Goal: Information Seeking & Learning: Understand process/instructions

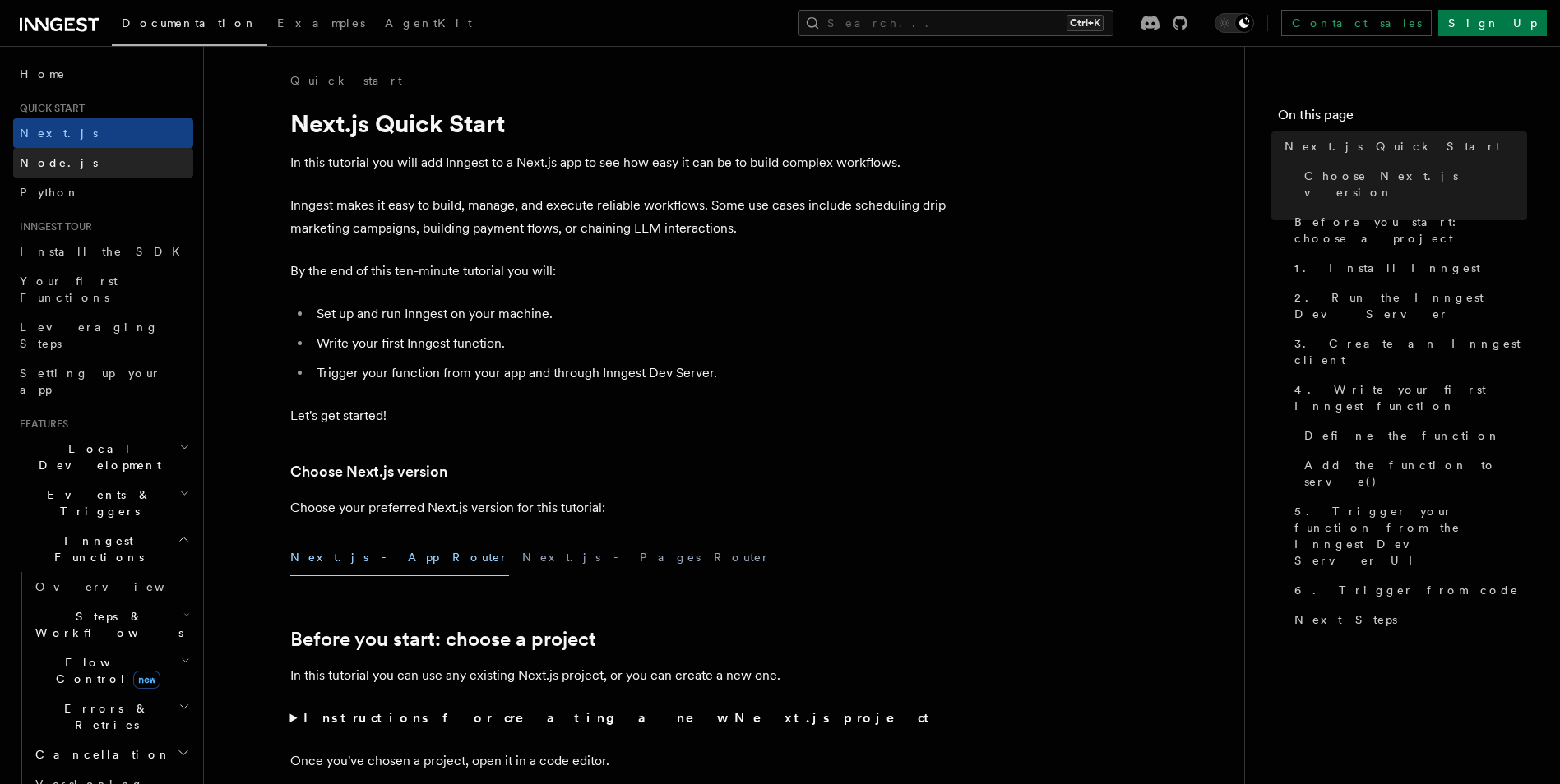
click at [89, 169] on link "Node.js" at bounding box center [103, 163] width 180 height 30
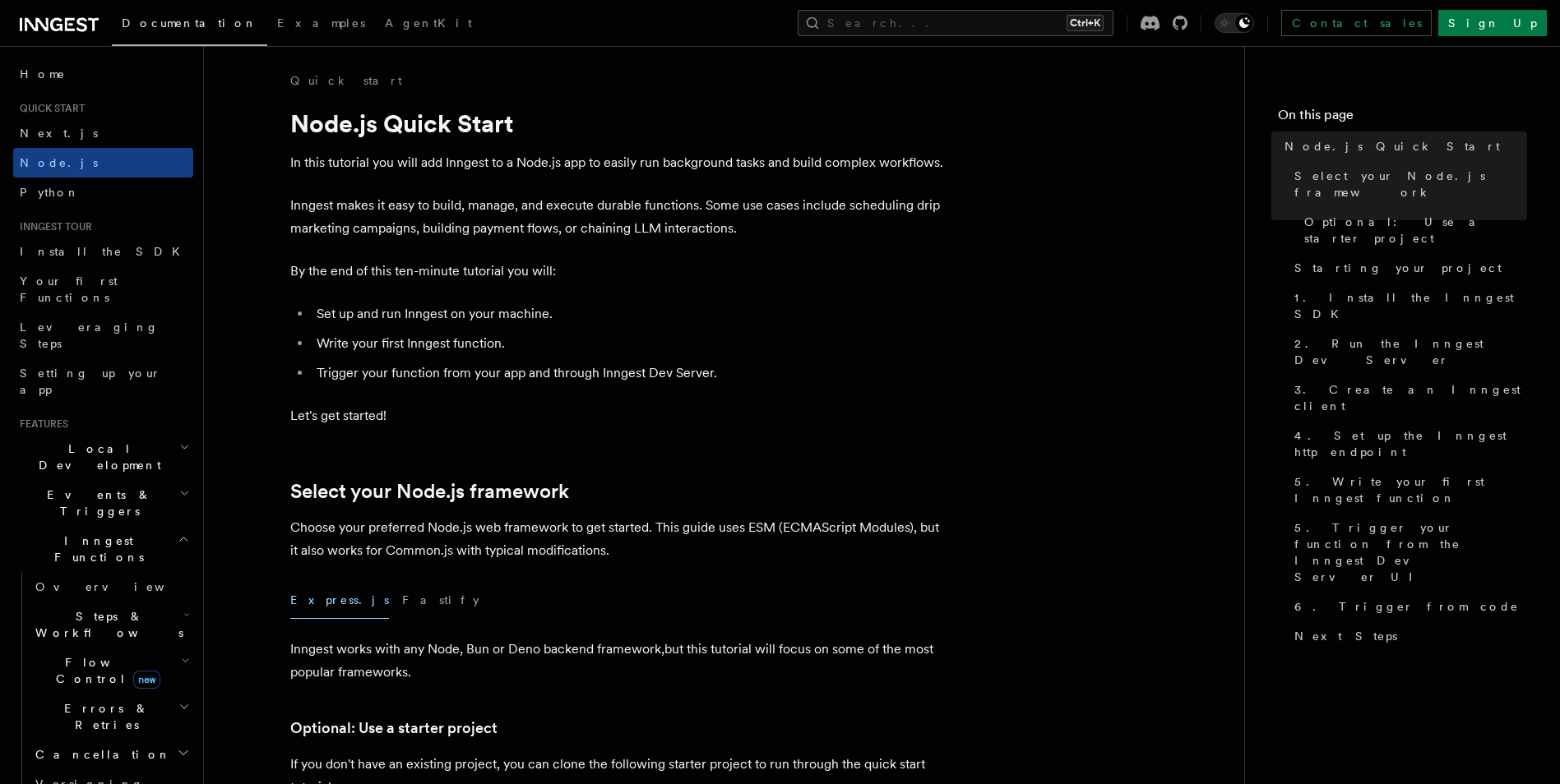
click at [160, 18] on span "Documentation" at bounding box center [190, 23] width 136 height 13
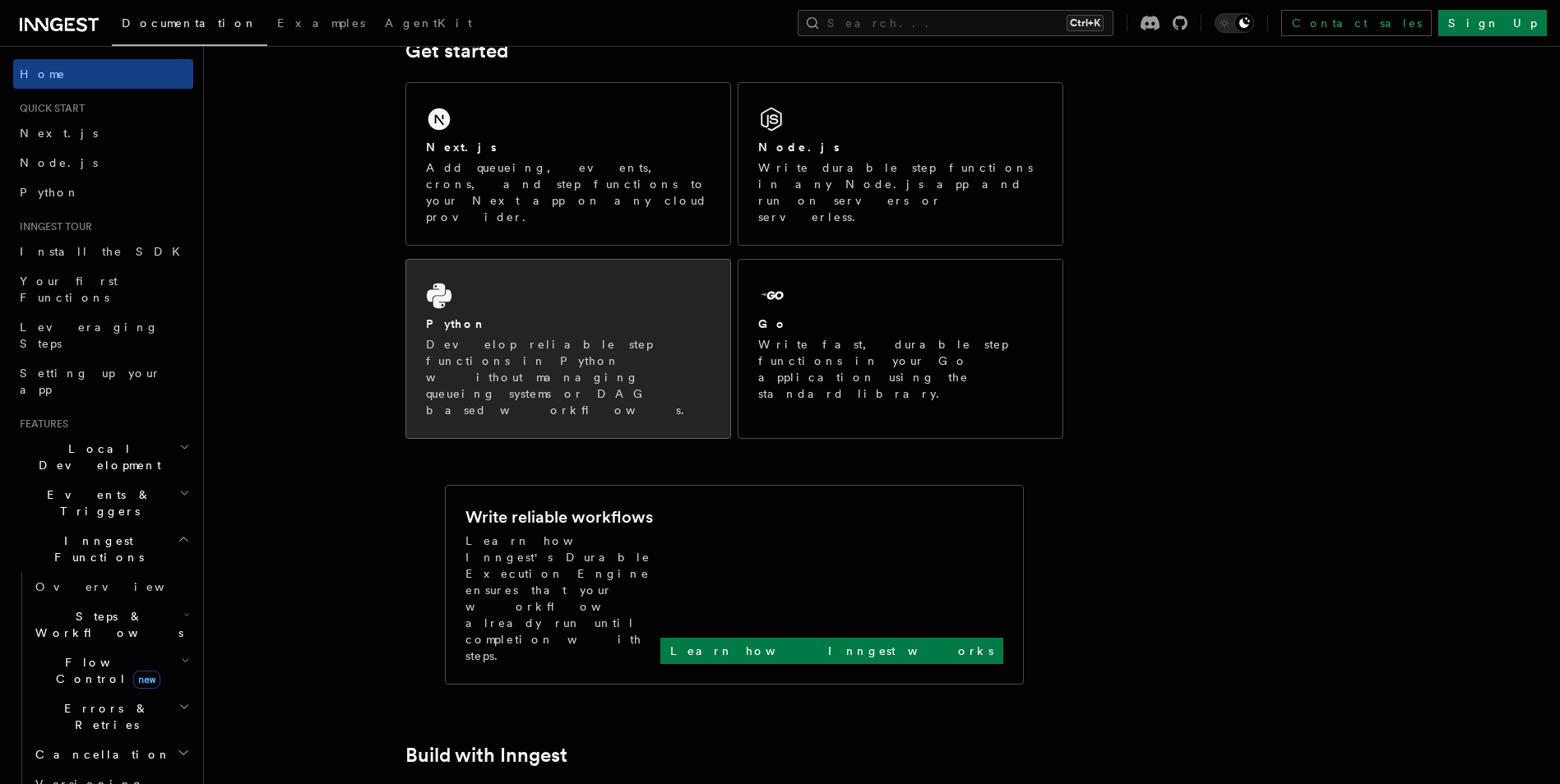
scroll to position [247, 0]
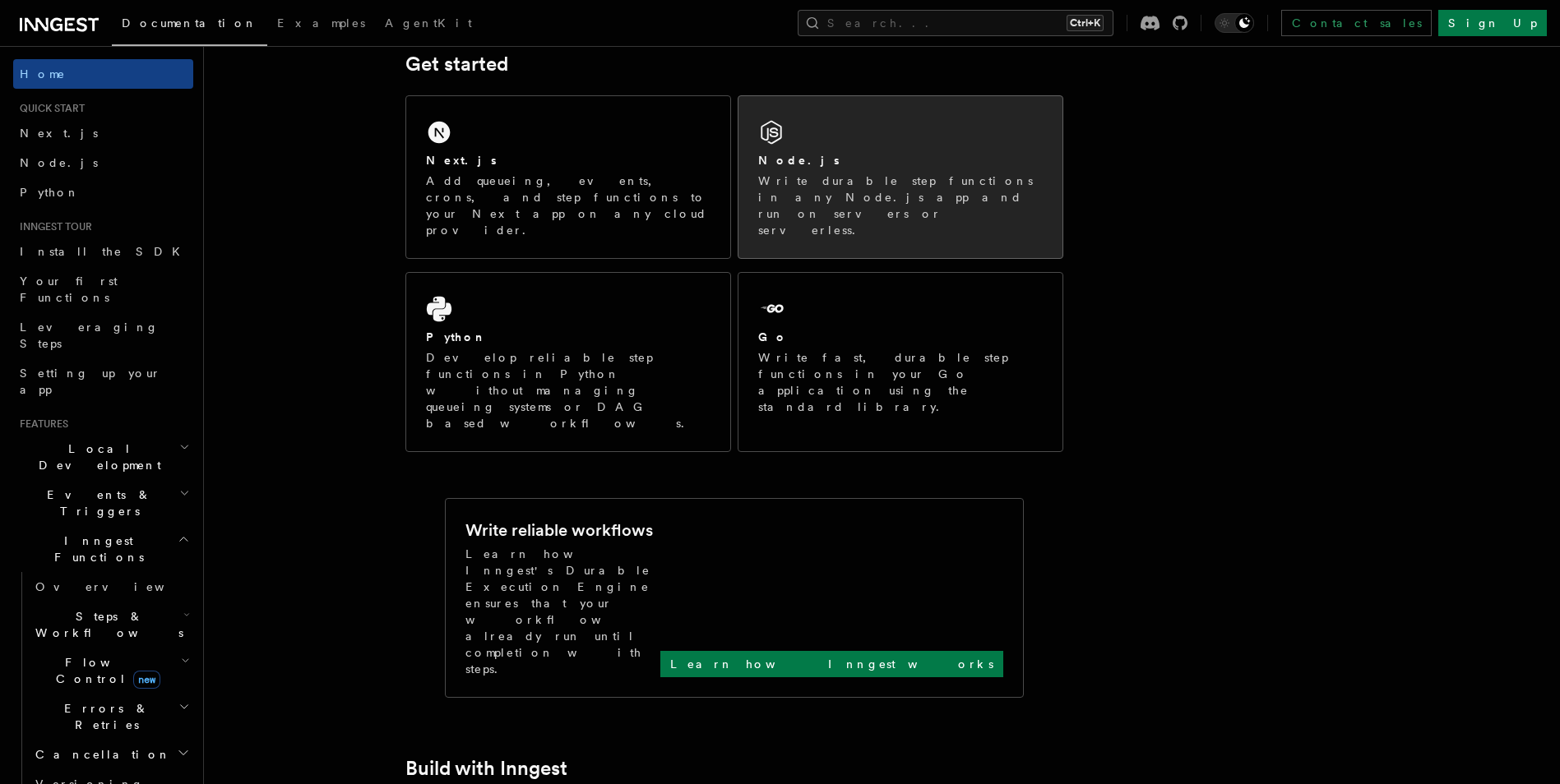
click at [821, 190] on p "Write durable step functions in any Node.js app and run on servers or serverles…" at bounding box center [900, 205] width 285 height 65
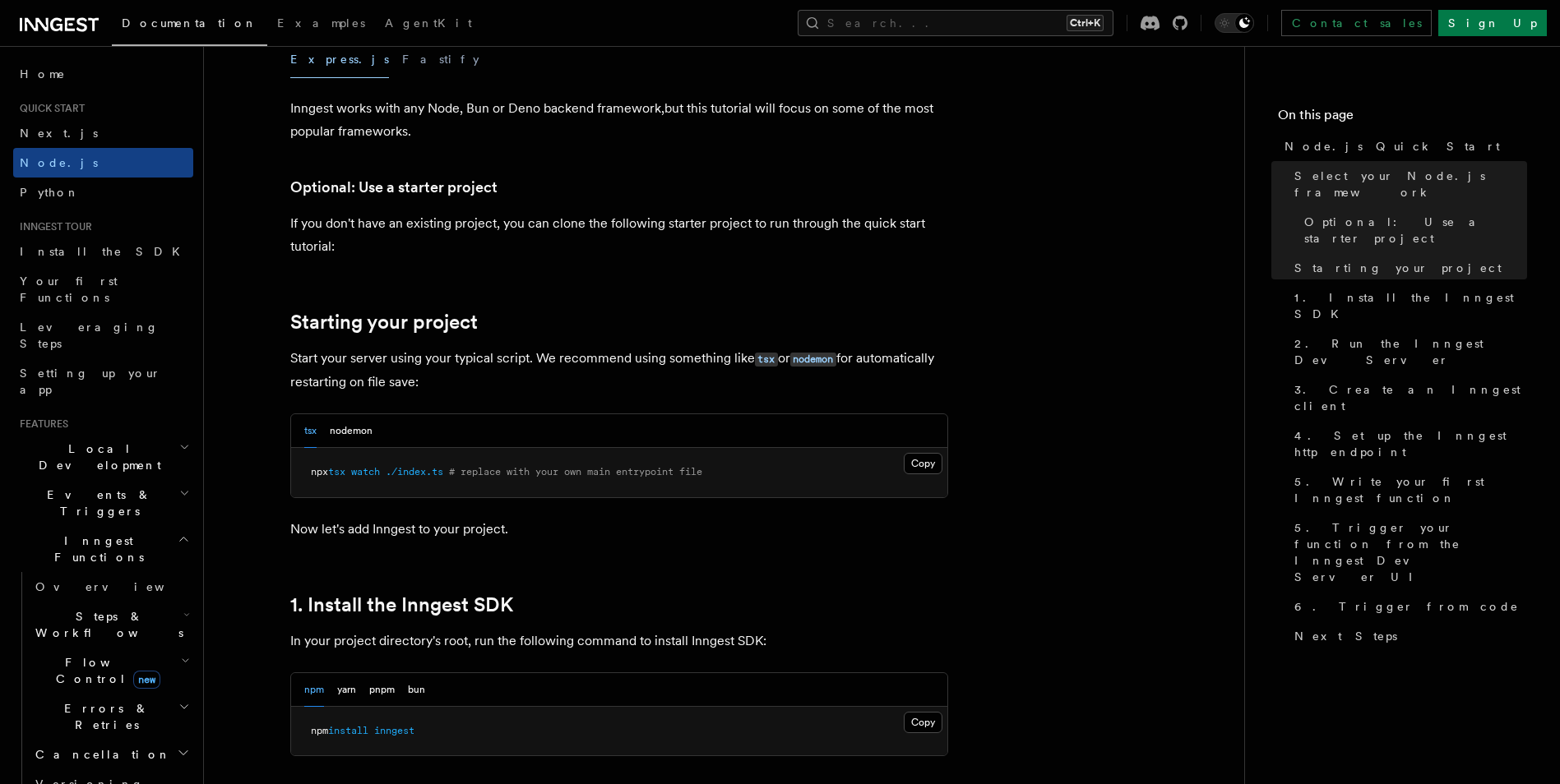
scroll to position [575, 0]
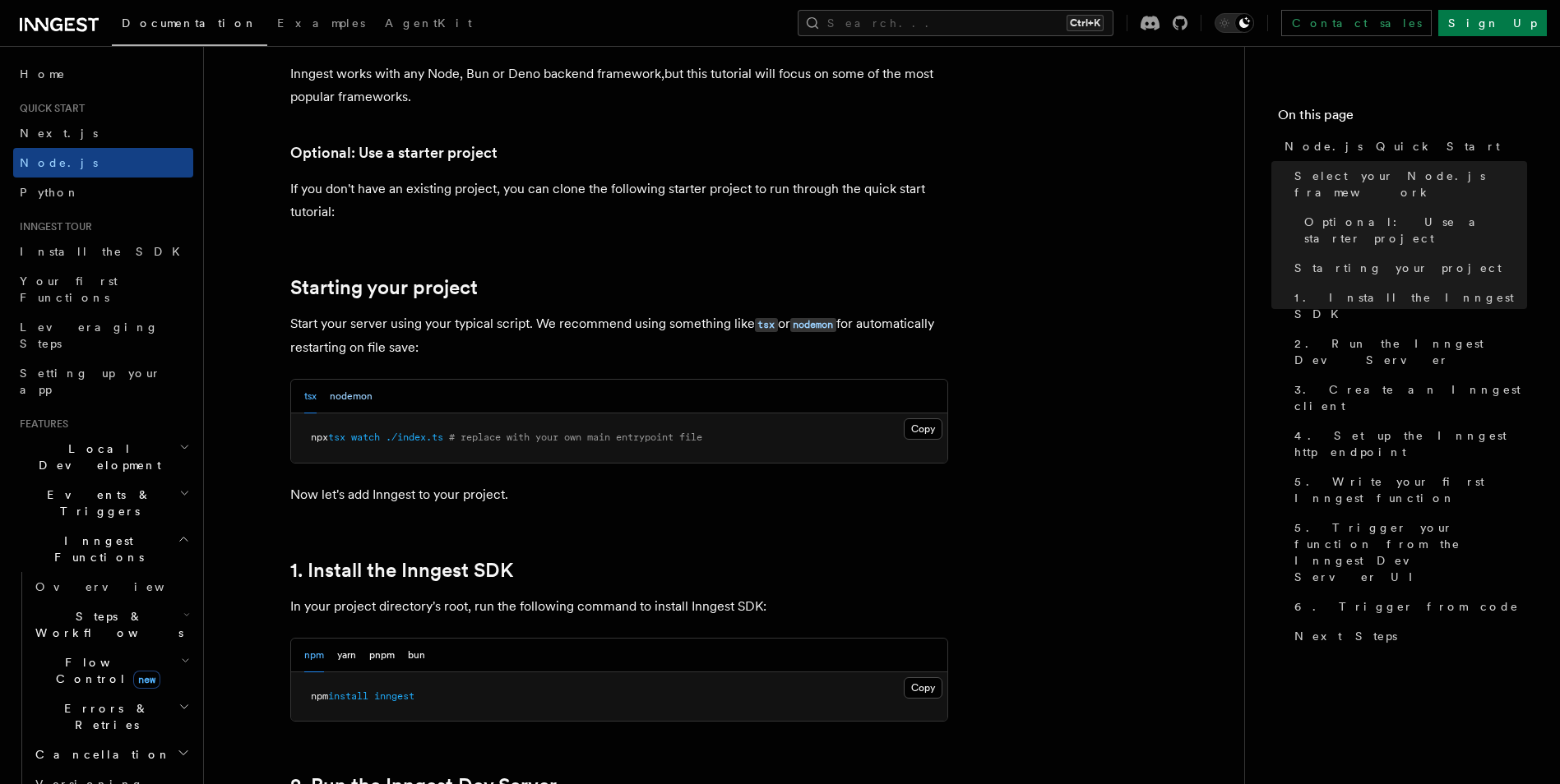
click at [349, 394] on button "nodemon" at bounding box center [351, 397] width 43 height 34
click at [317, 400] on div "tsx nodemon" at bounding box center [338, 397] width 68 height 34
click at [312, 395] on button "tsx" at bounding box center [310, 397] width 12 height 34
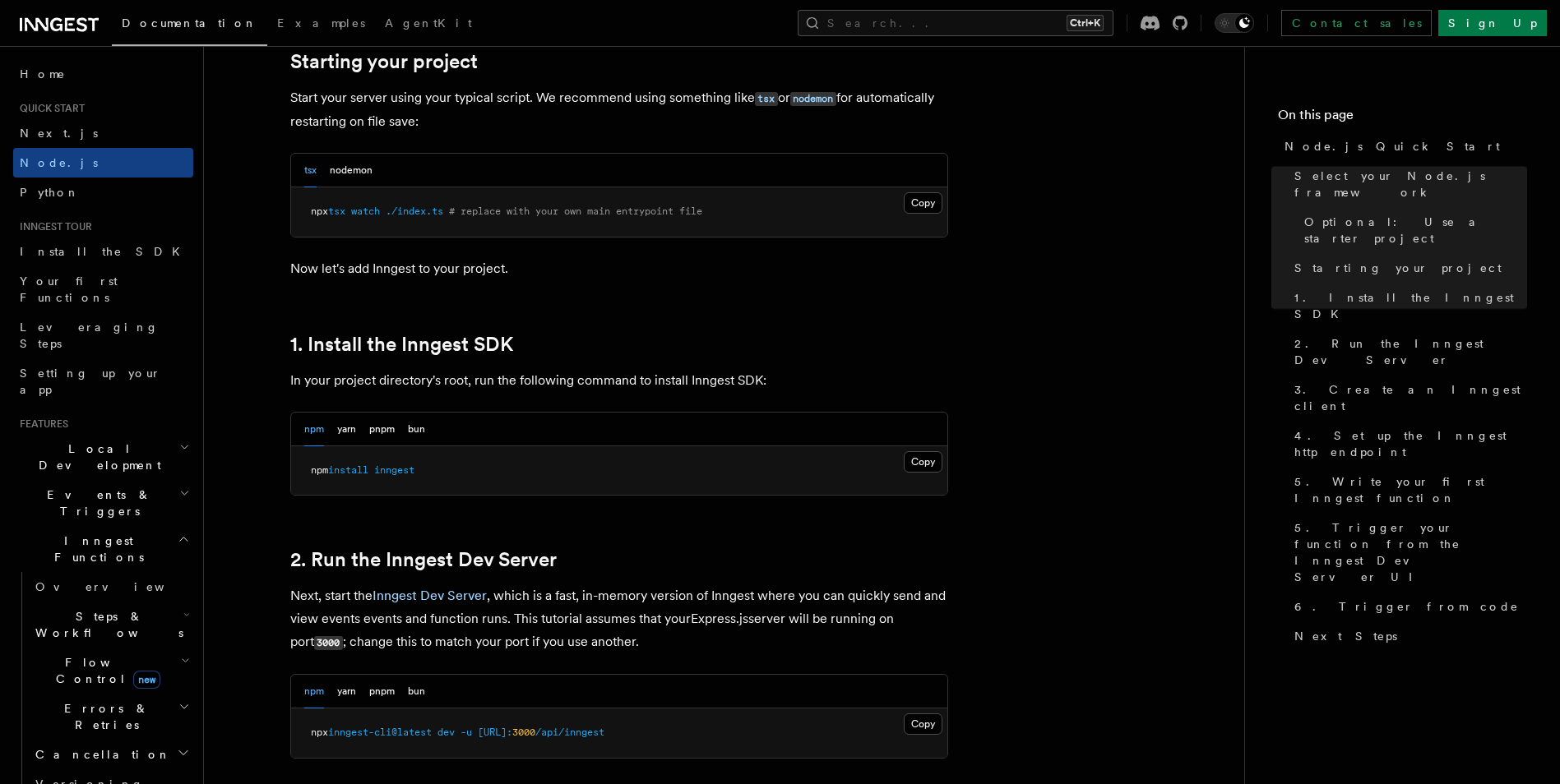
scroll to position [822, 0]
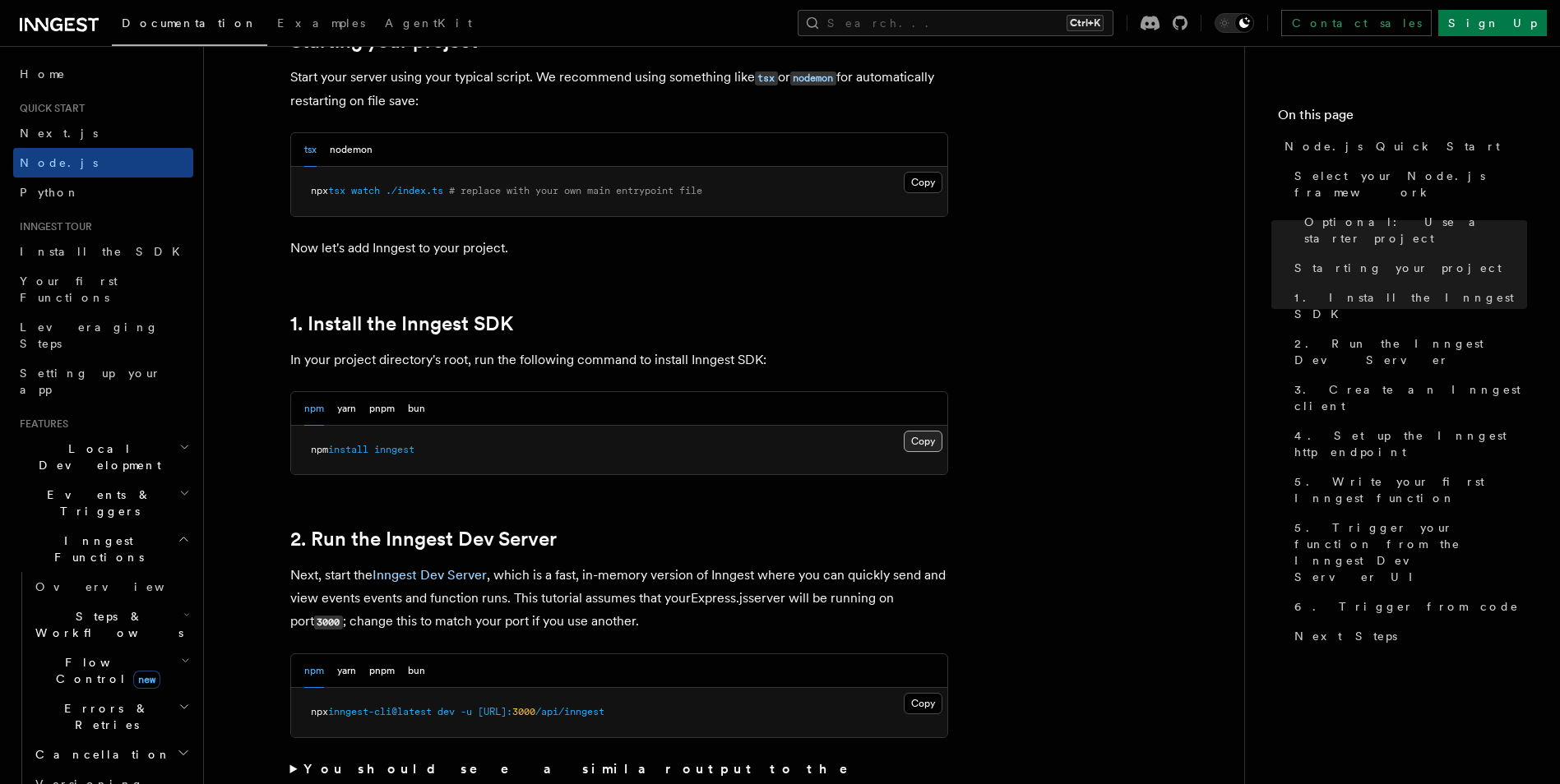
click at [912, 440] on button "Copy Copied" at bounding box center [922, 441] width 39 height 22
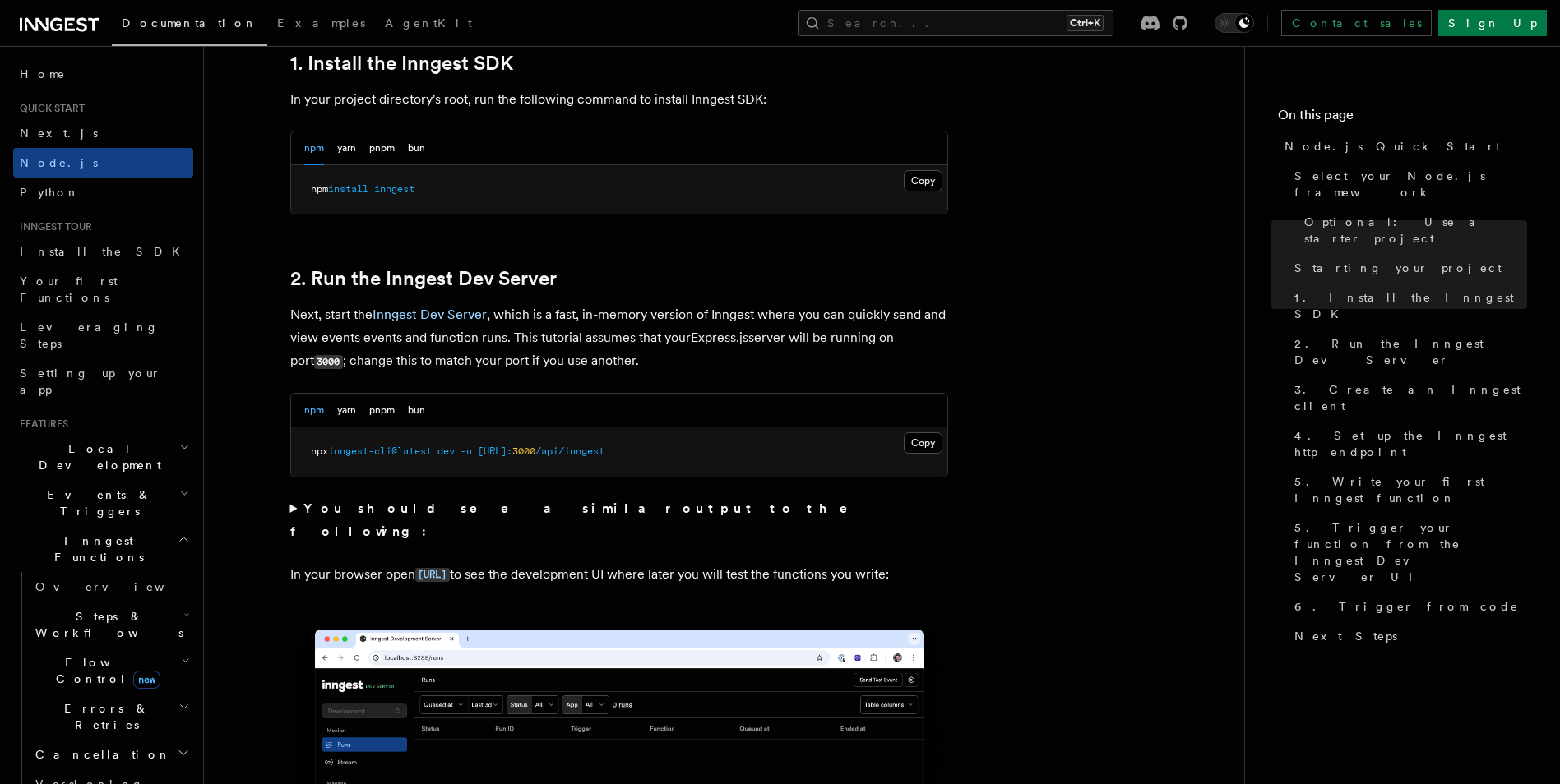
scroll to position [1233, 0]
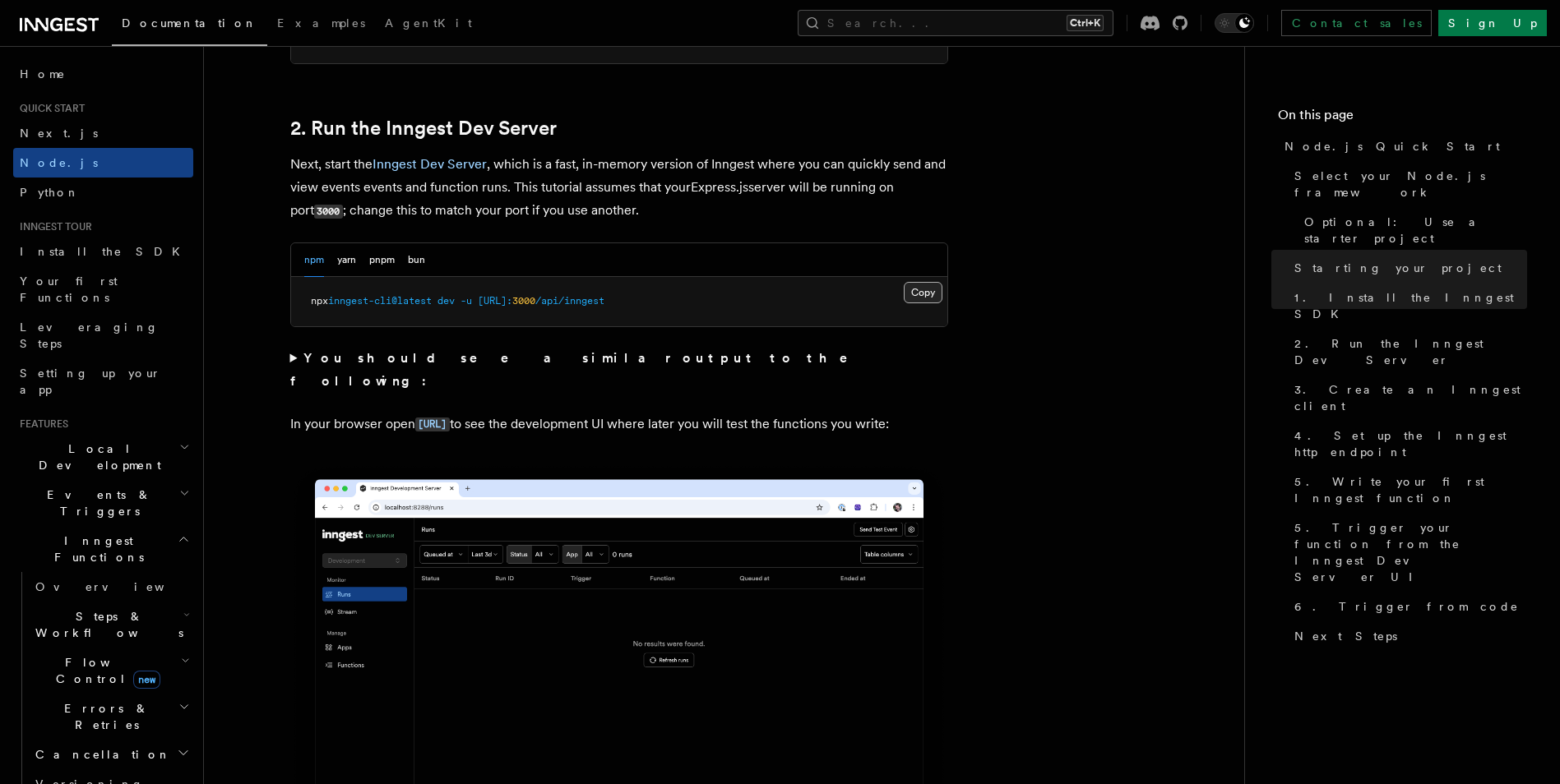
click at [917, 286] on button "Copy Copied" at bounding box center [922, 293] width 39 height 22
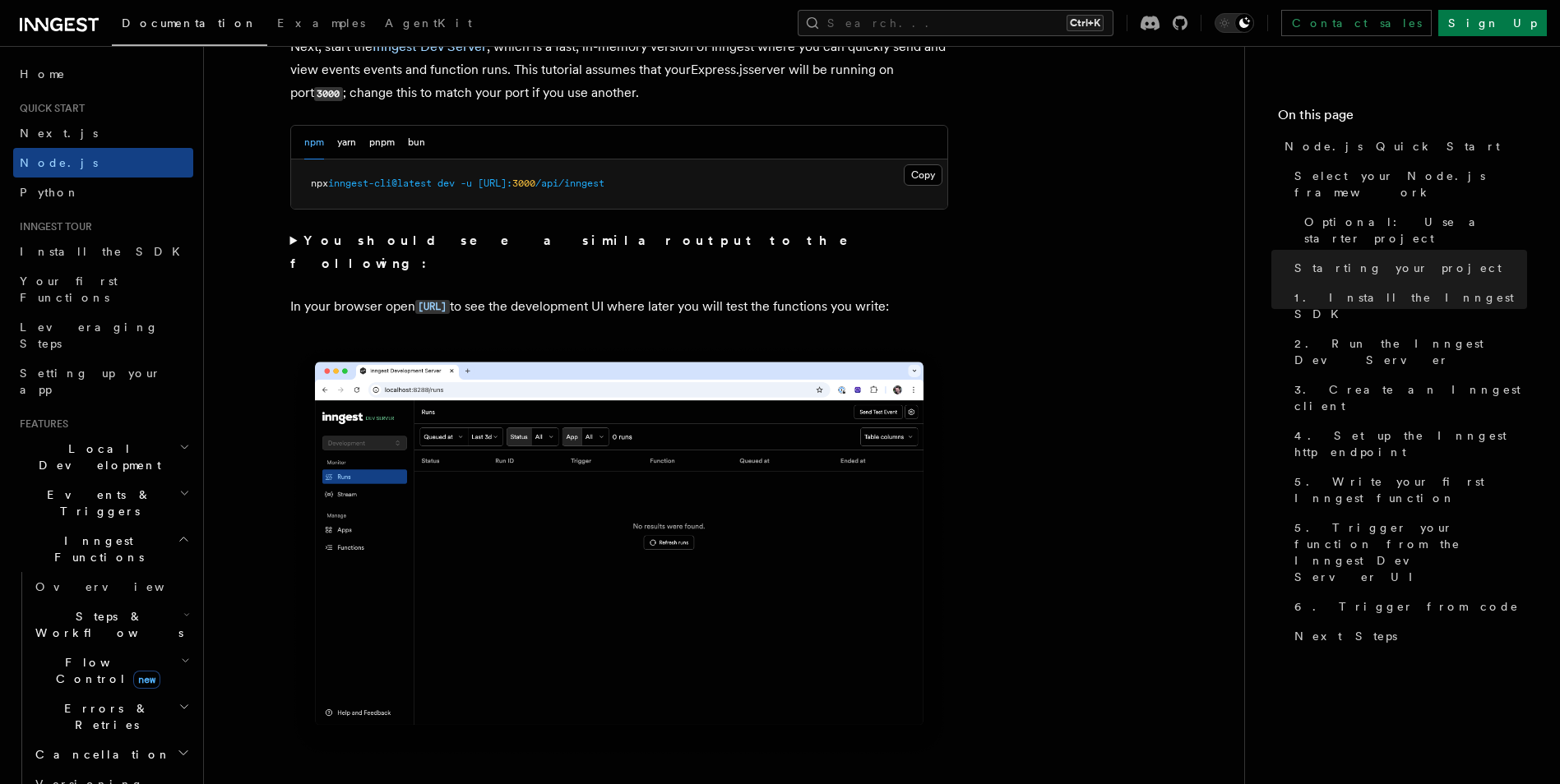
scroll to position [1726, 0]
